Goal: Task Accomplishment & Management: Manage account settings

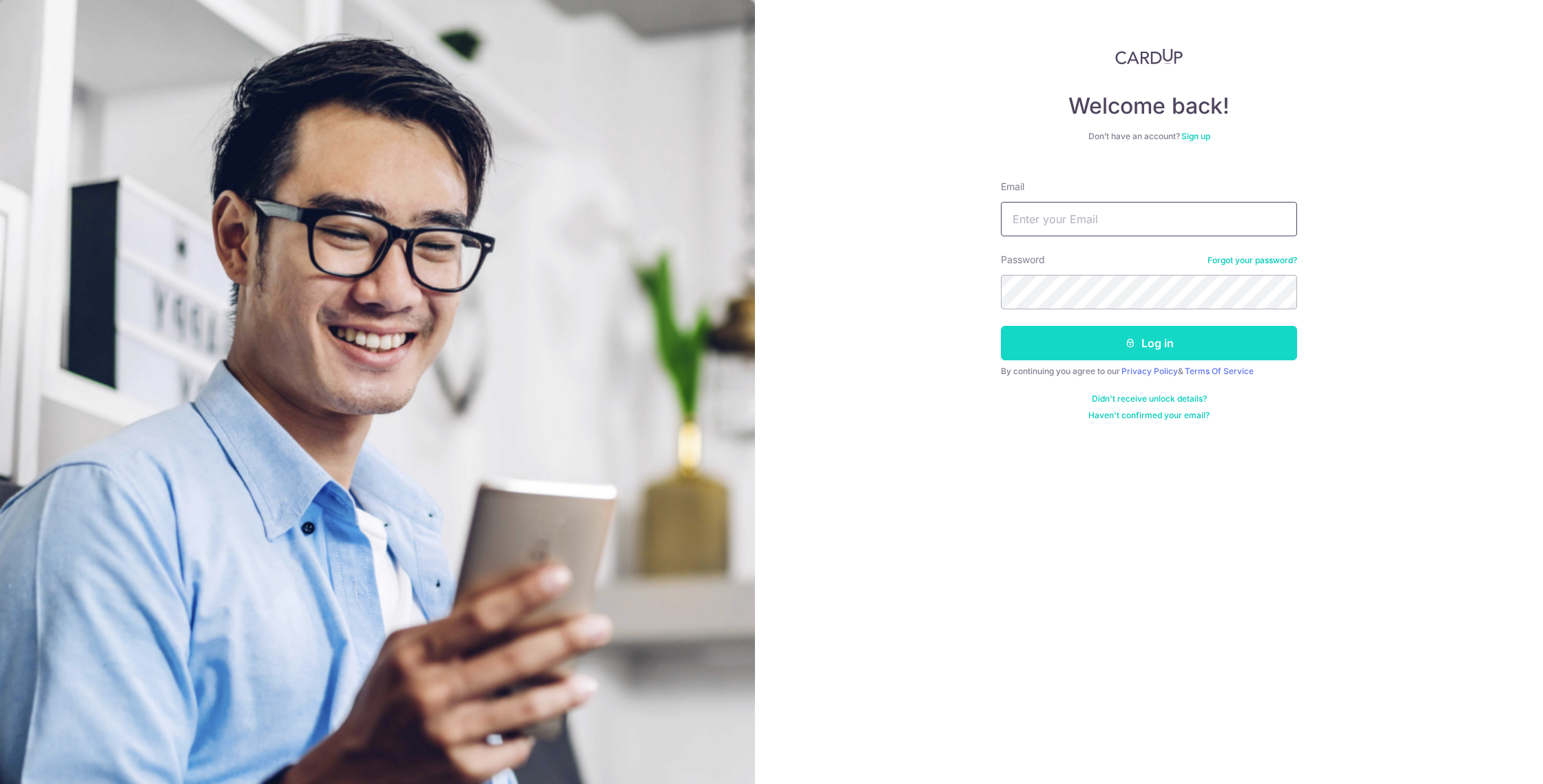
type input "[EMAIL_ADDRESS][DOMAIN_NAME]"
click at [1059, 336] on button "Log in" at bounding box center [1149, 342] width 296 height 34
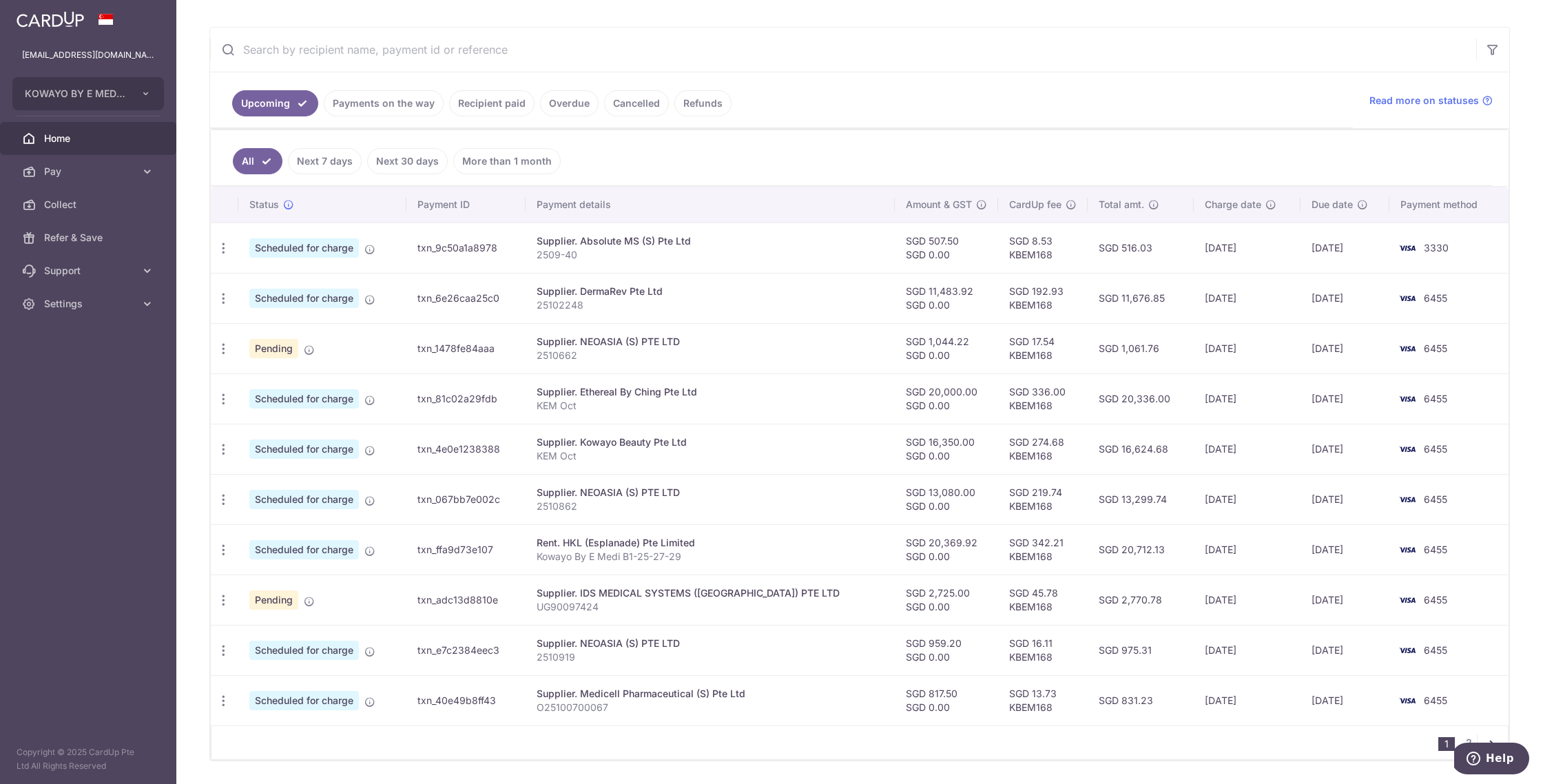
scroll to position [281, 0]
